Goal: Navigation & Orientation: Go to known website

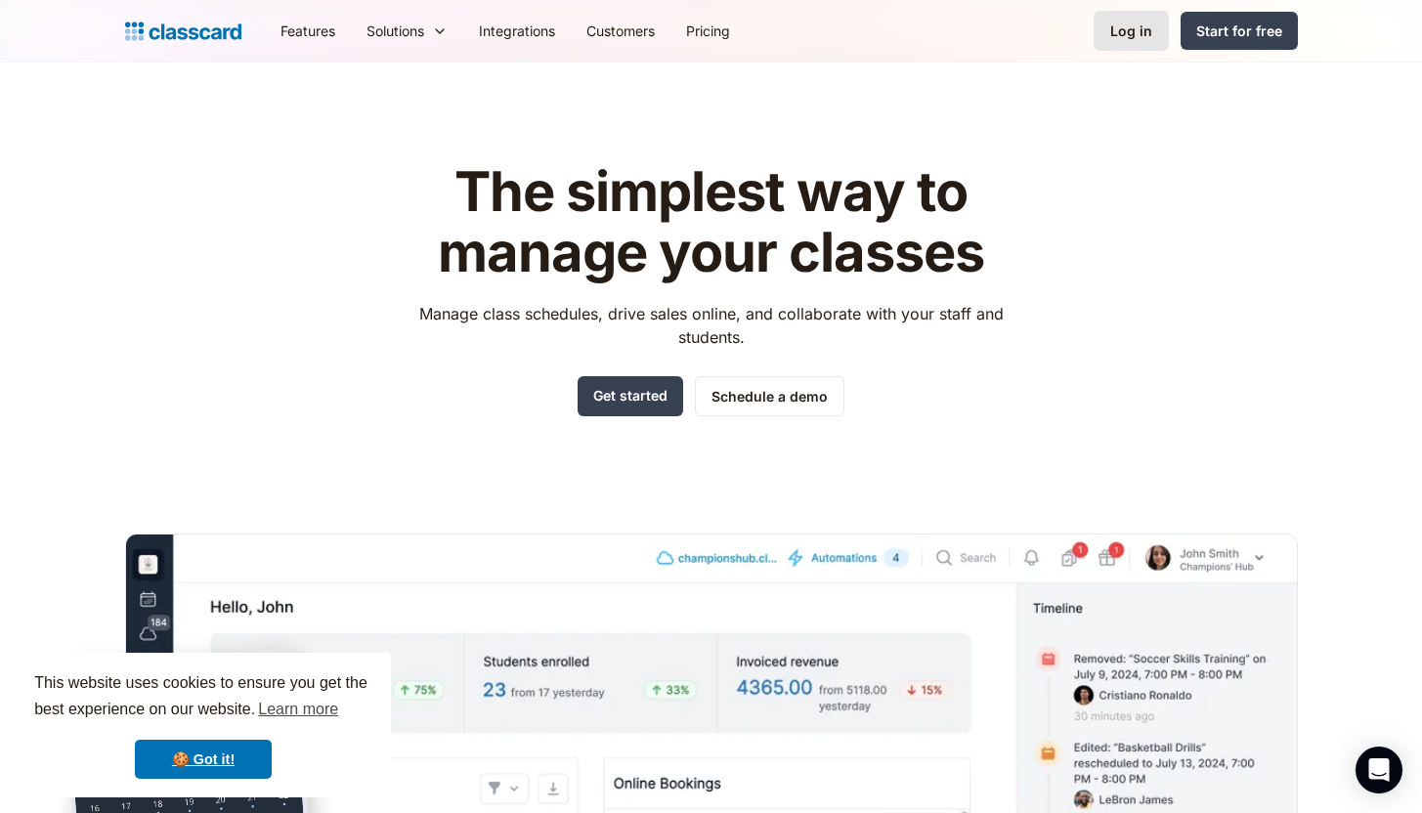
click at [874, 28] on div "Log in" at bounding box center [1132, 31] width 42 height 21
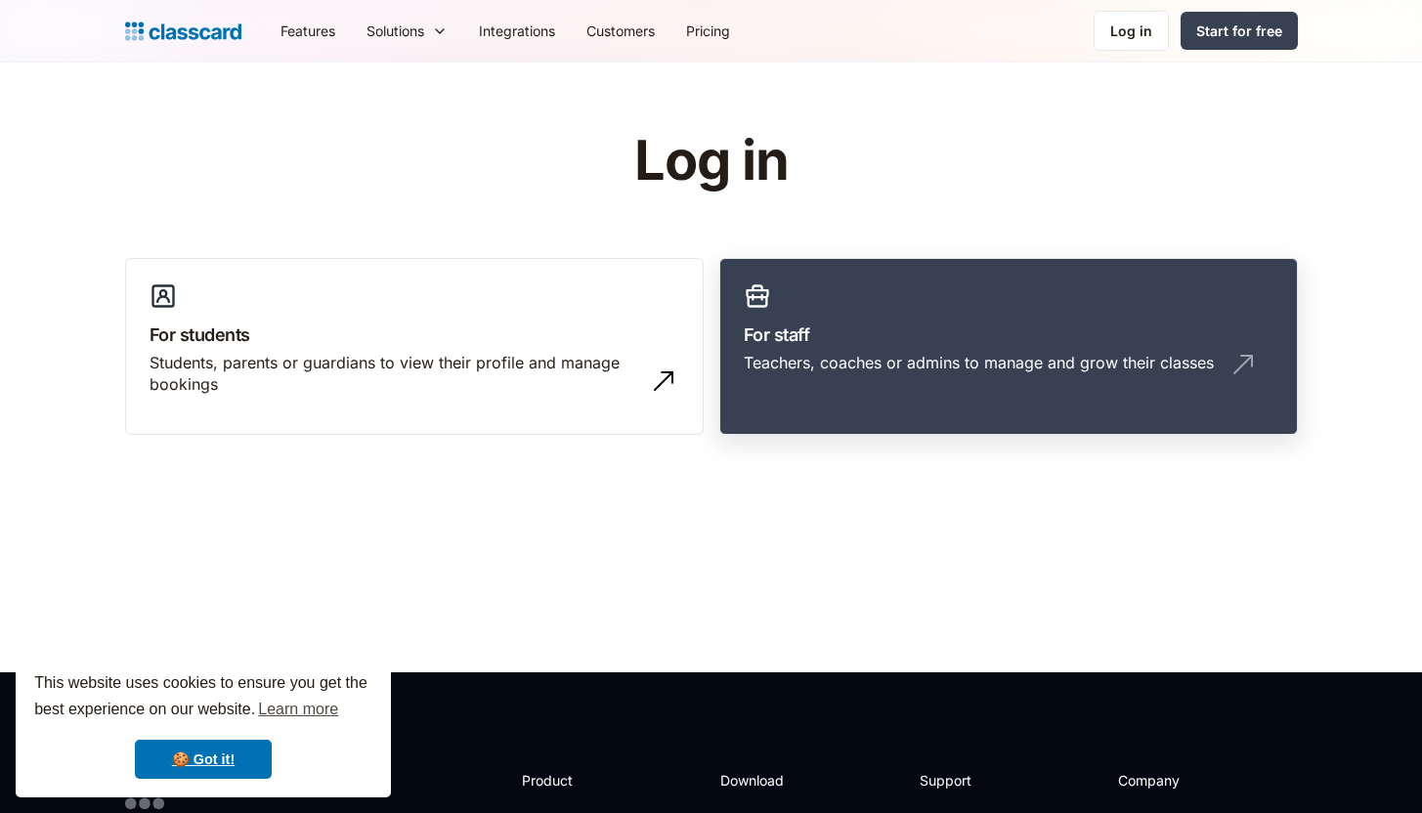
click at [851, 363] on div "Teachers, coaches or admins to manage and grow their classes" at bounding box center [979, 363] width 470 height 22
